Goal: Task Accomplishment & Management: Complete application form

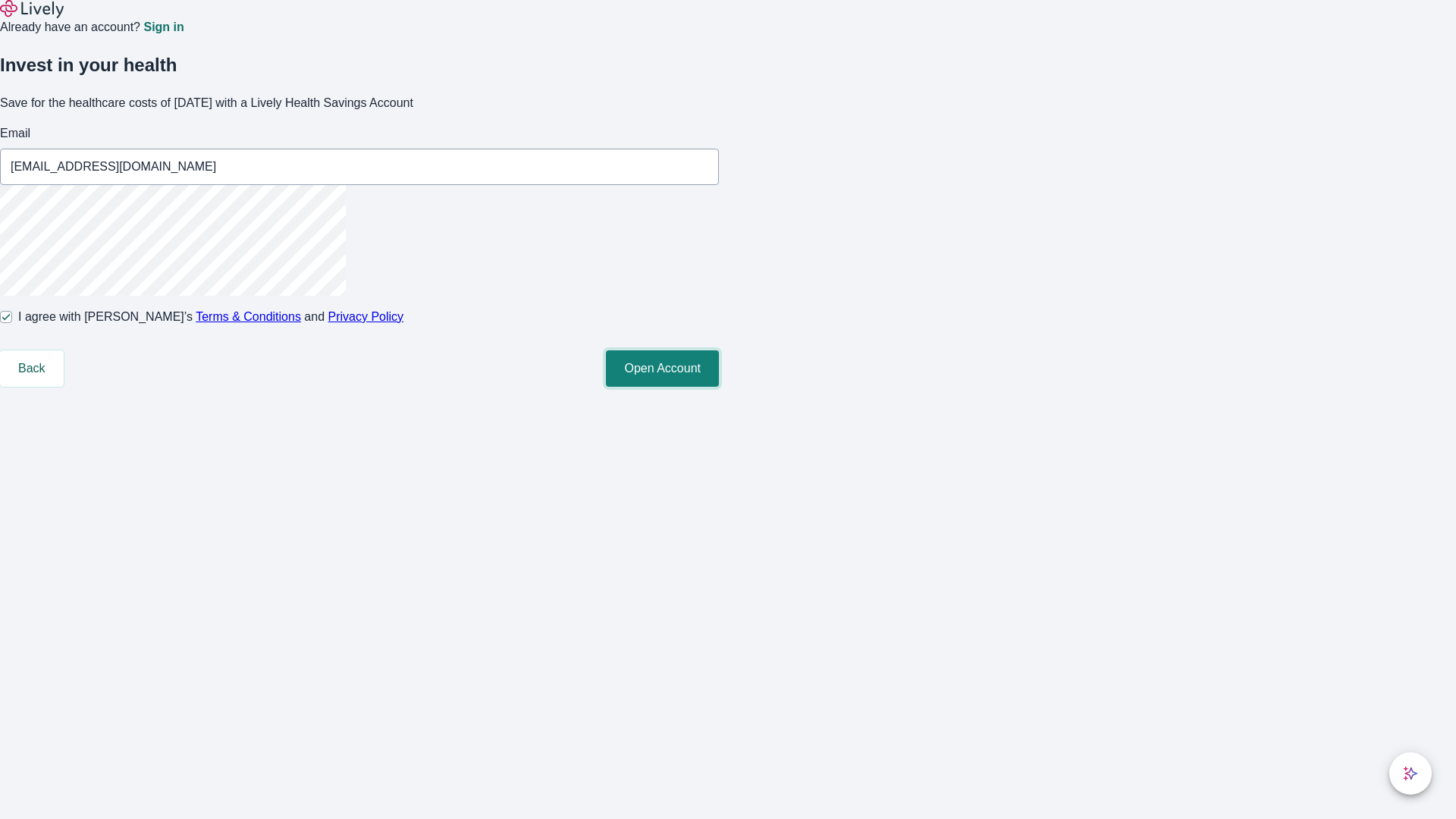
click at [719, 387] on button "Open Account" at bounding box center [663, 369] width 113 height 37
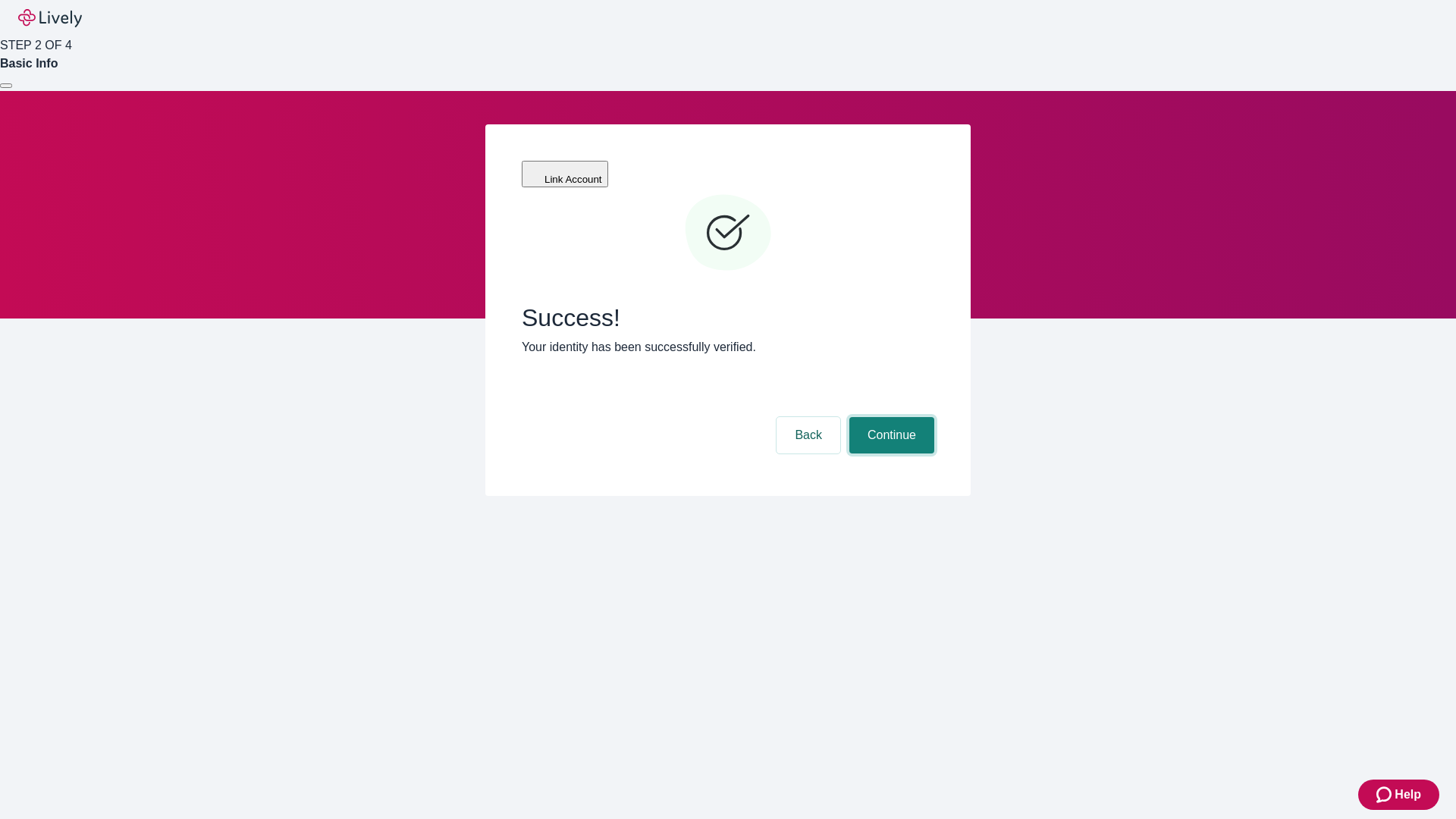
click at [890, 418] on button "Continue" at bounding box center [891, 436] width 85 height 37
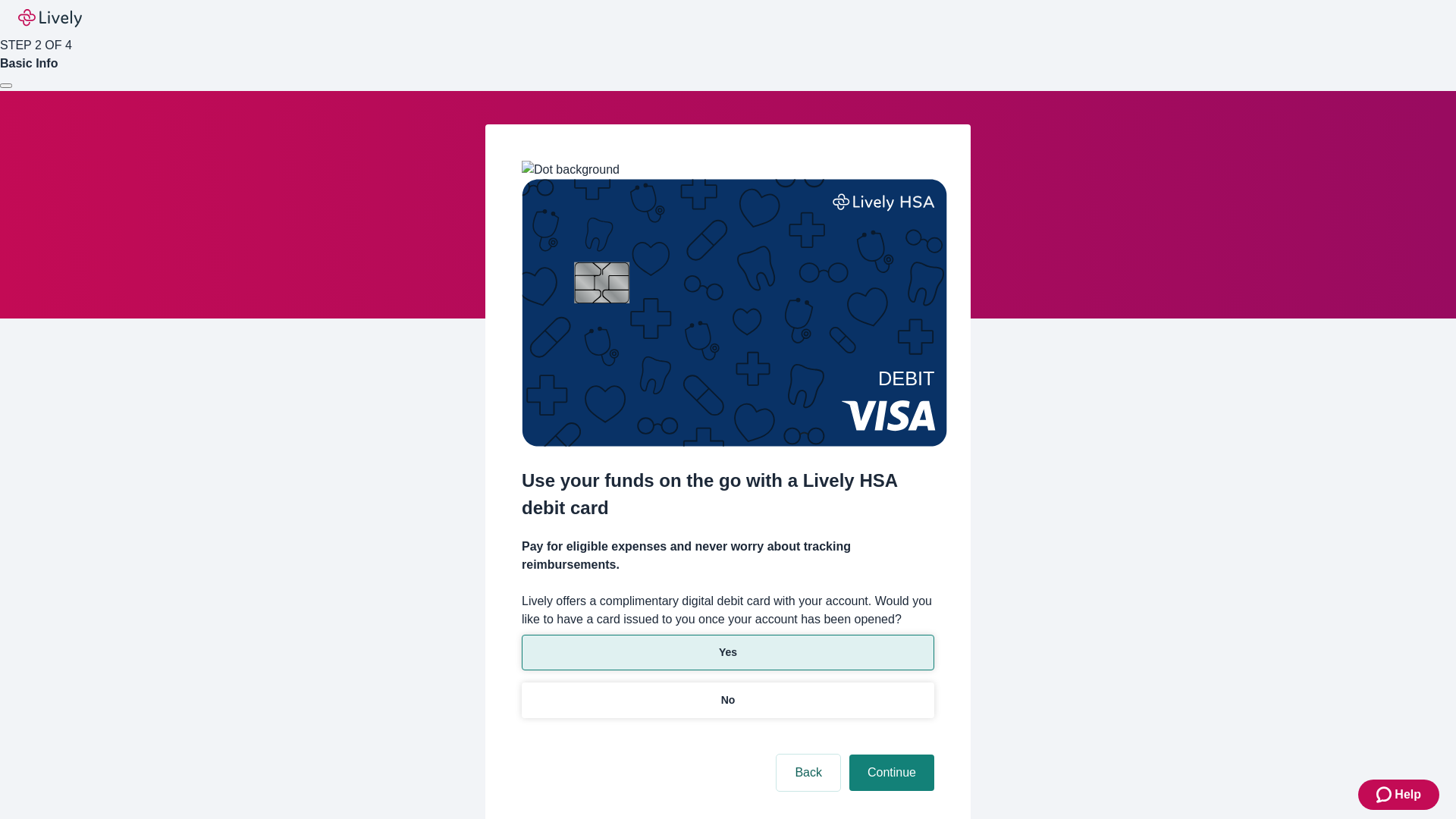
click at [727, 645] on p "Yes" at bounding box center [728, 652] width 18 height 16
click at [890, 755] on button "Continue" at bounding box center [891, 773] width 85 height 37
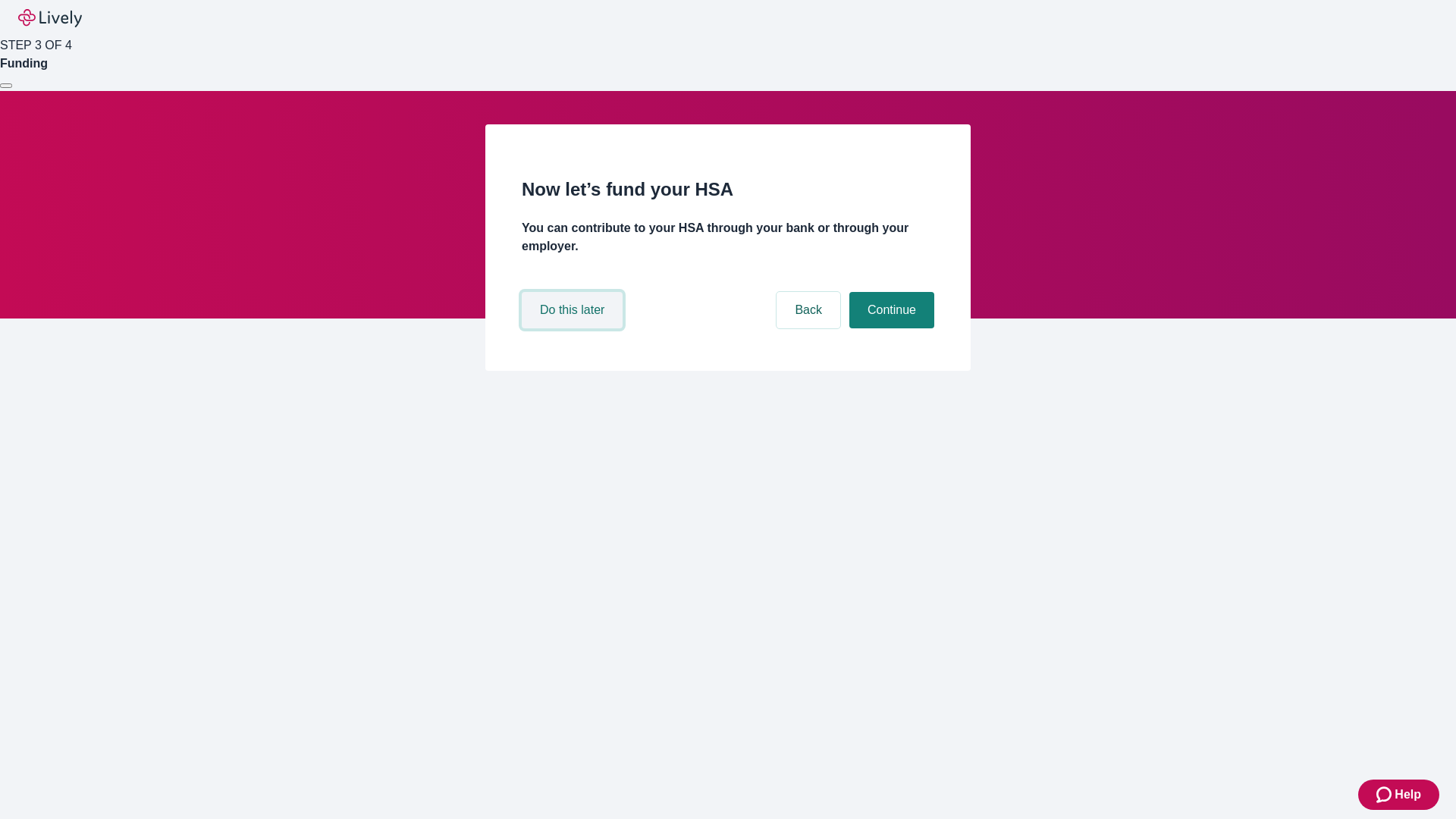
click at [574, 329] on button "Do this later" at bounding box center [572, 310] width 101 height 37
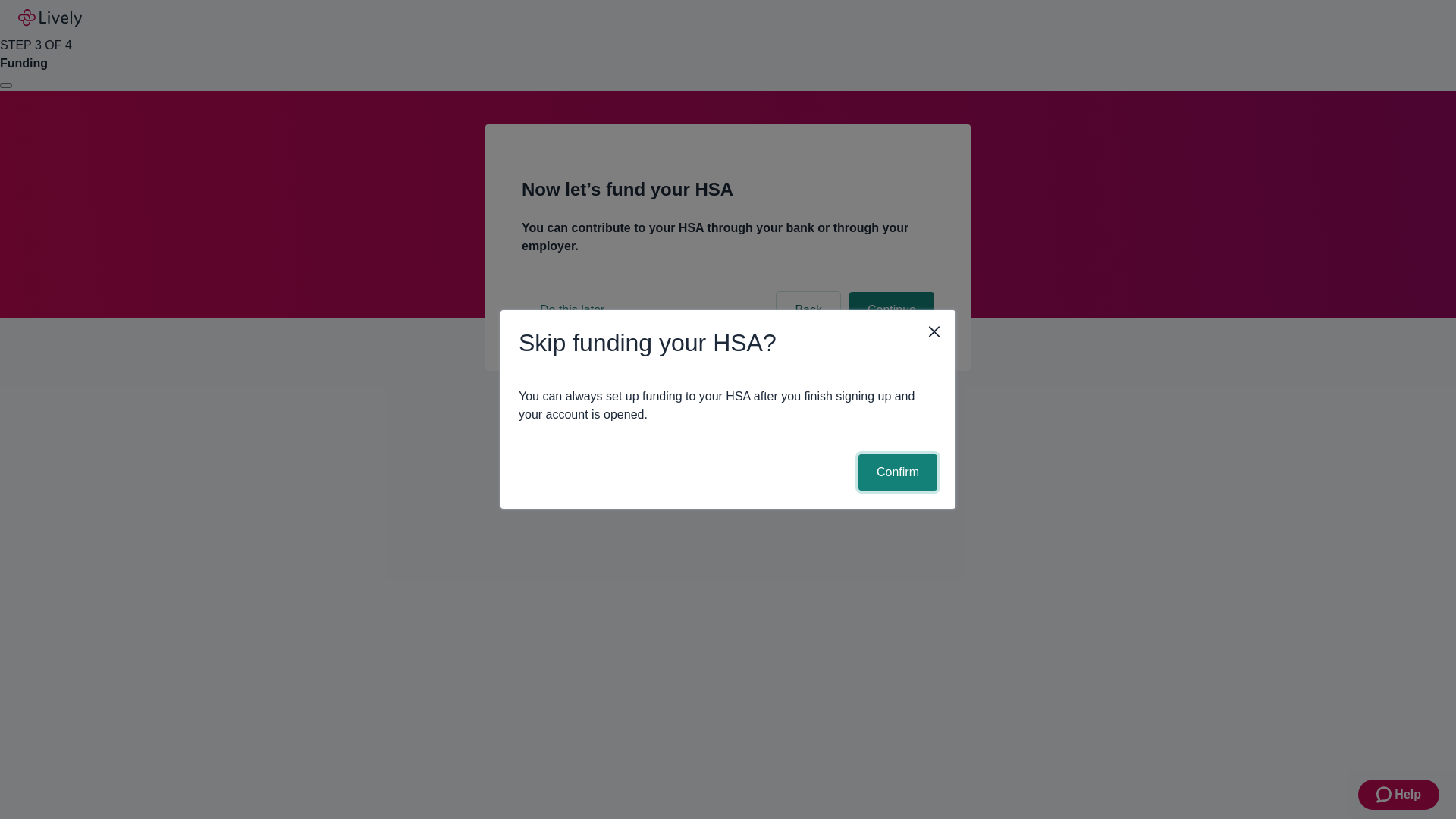
click at [896, 473] on button "Confirm" at bounding box center [897, 473] width 79 height 37
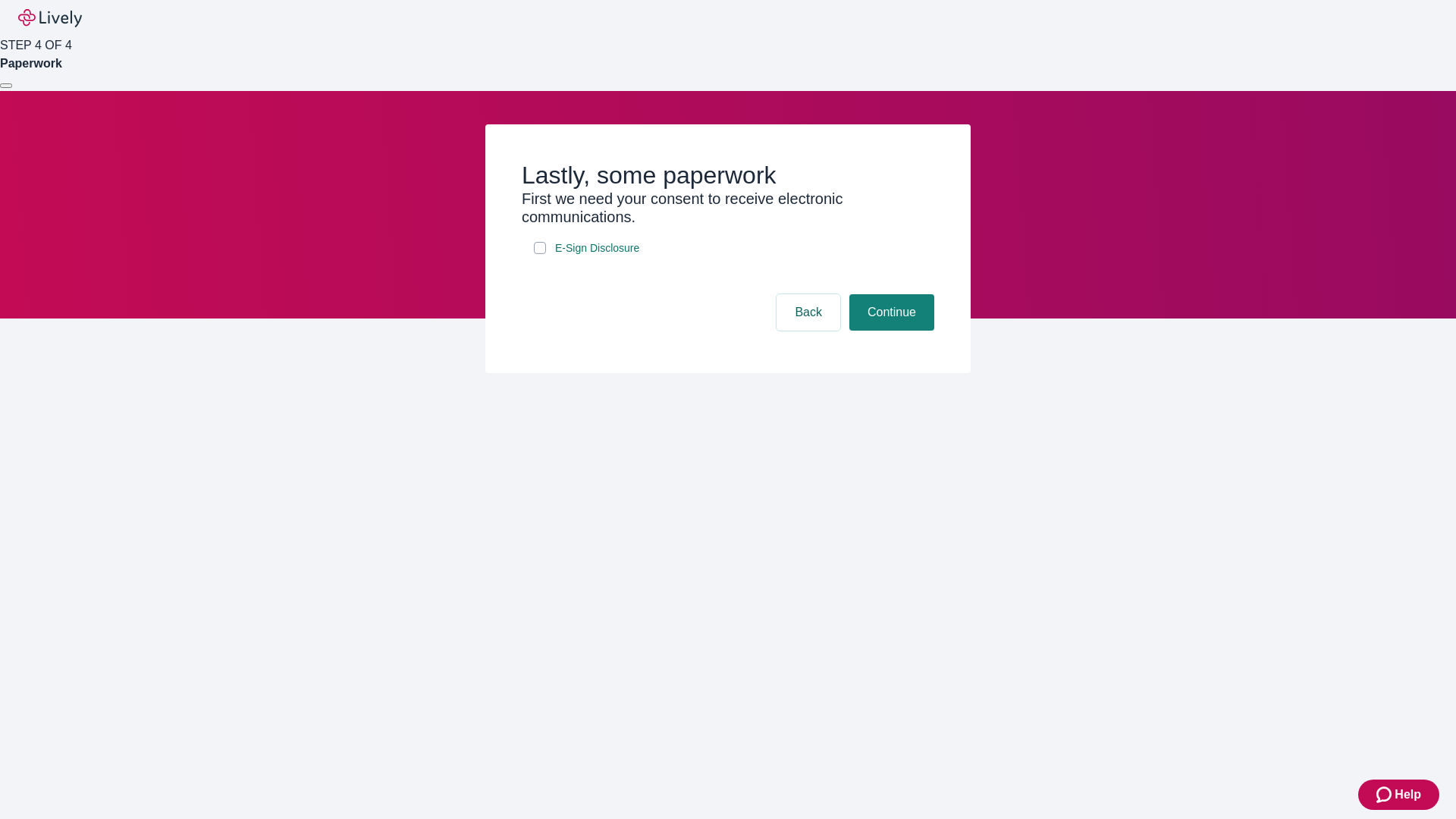
click at [540, 254] on input "E-Sign Disclosure" at bounding box center [540, 248] width 12 height 12
checkbox input "true"
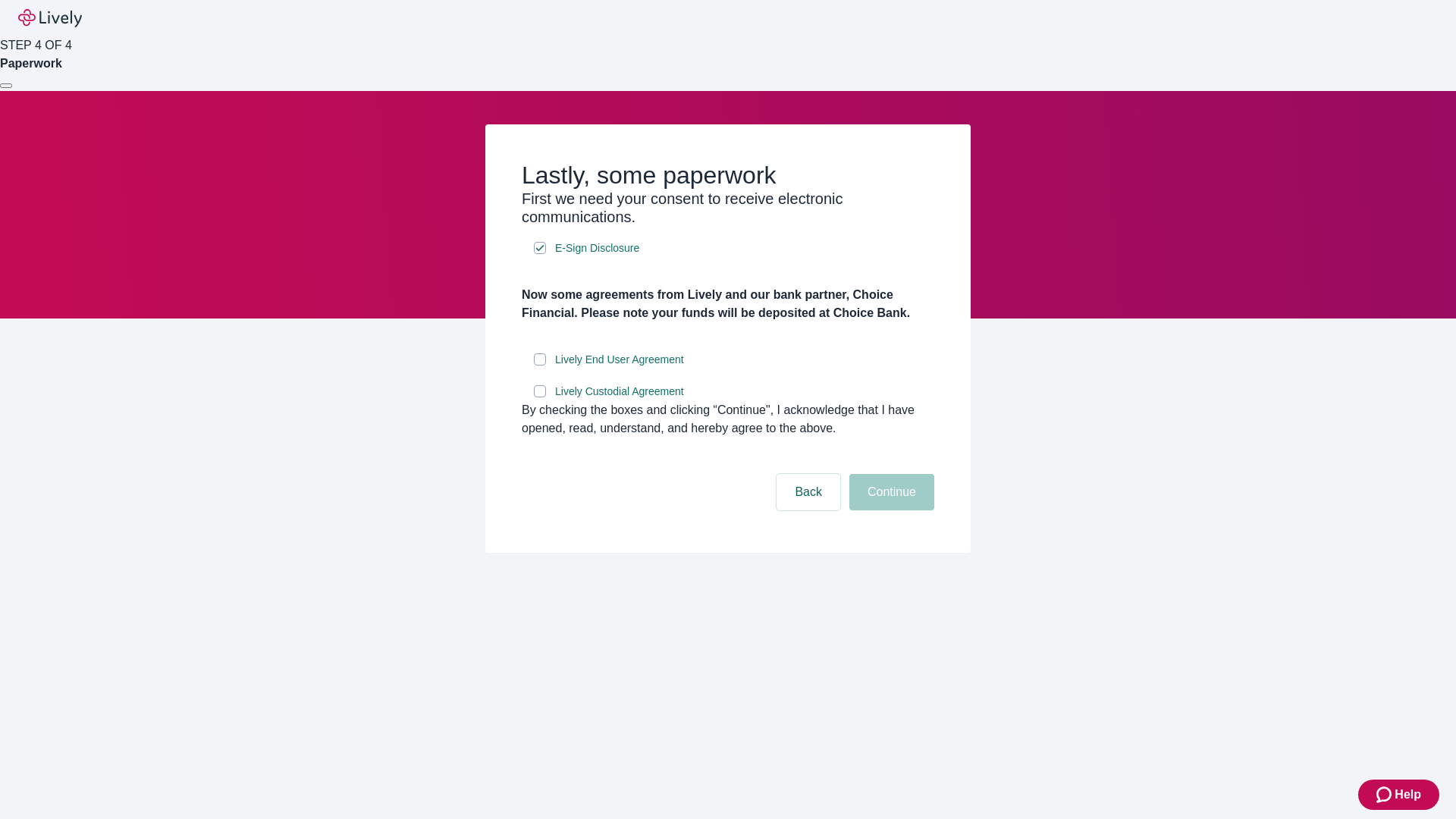
click at [540, 366] on input "Lively End User Agreement" at bounding box center [540, 359] width 12 height 12
checkbox input "true"
click at [540, 398] on input "Lively Custodial Agreement" at bounding box center [540, 392] width 12 height 12
checkbox input "true"
click at [890, 511] on button "Continue" at bounding box center [891, 492] width 85 height 37
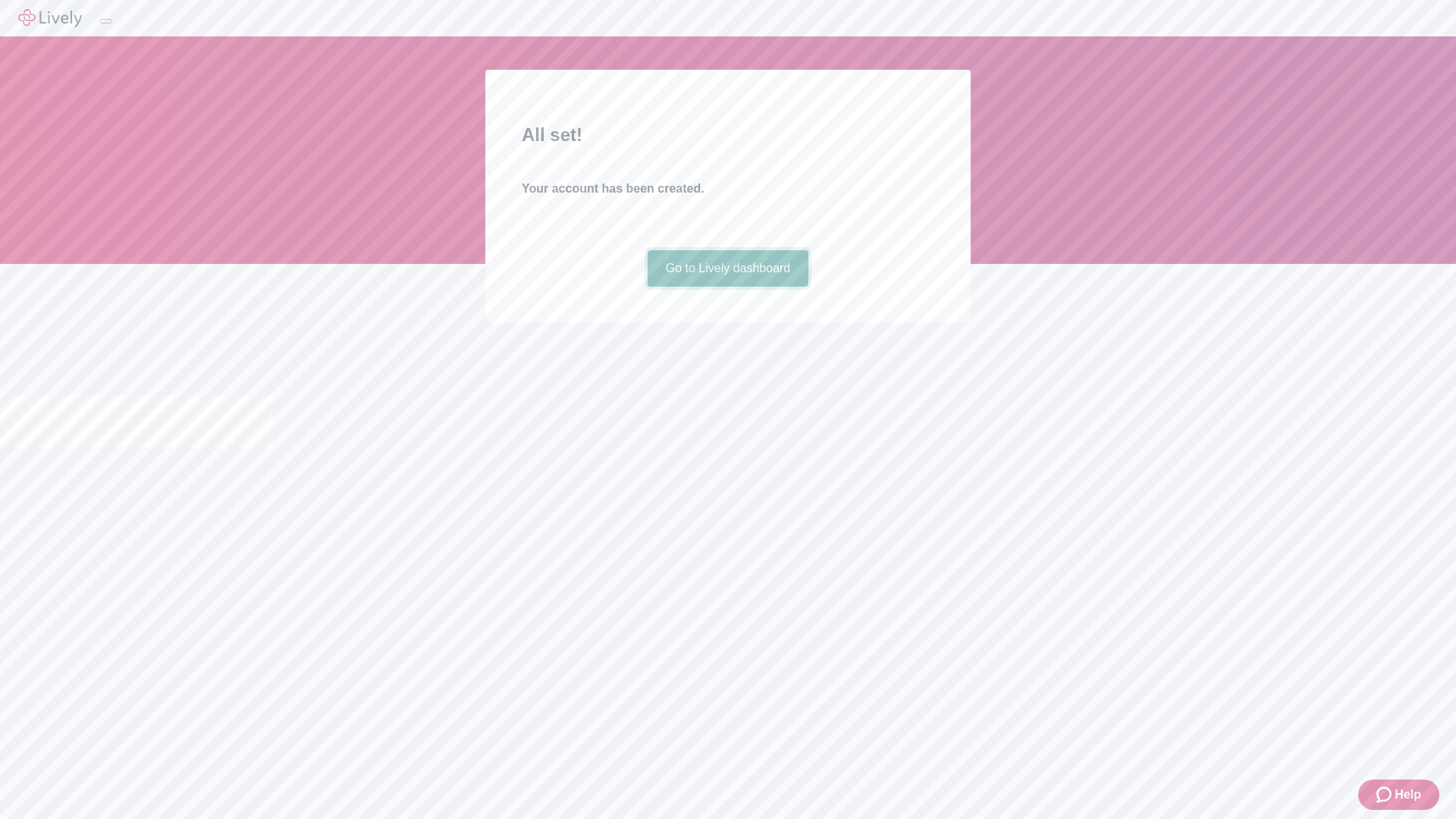
click at [727, 287] on link "Go to Lively dashboard" at bounding box center [728, 268] width 161 height 37
